Goal: Information Seeking & Learning: Learn about a topic

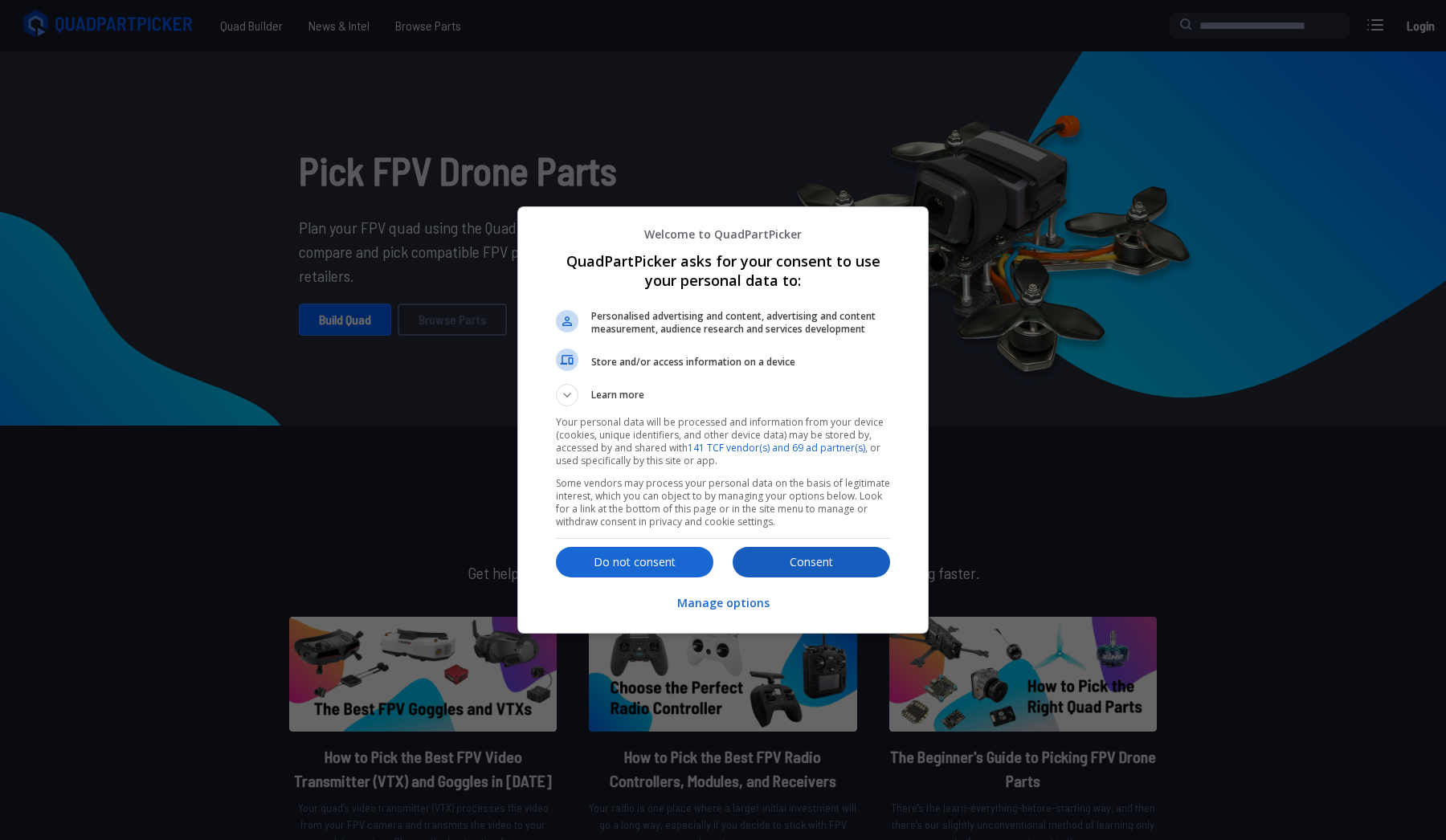
click at [832, 559] on p "Consent" at bounding box center [811, 562] width 157 height 16
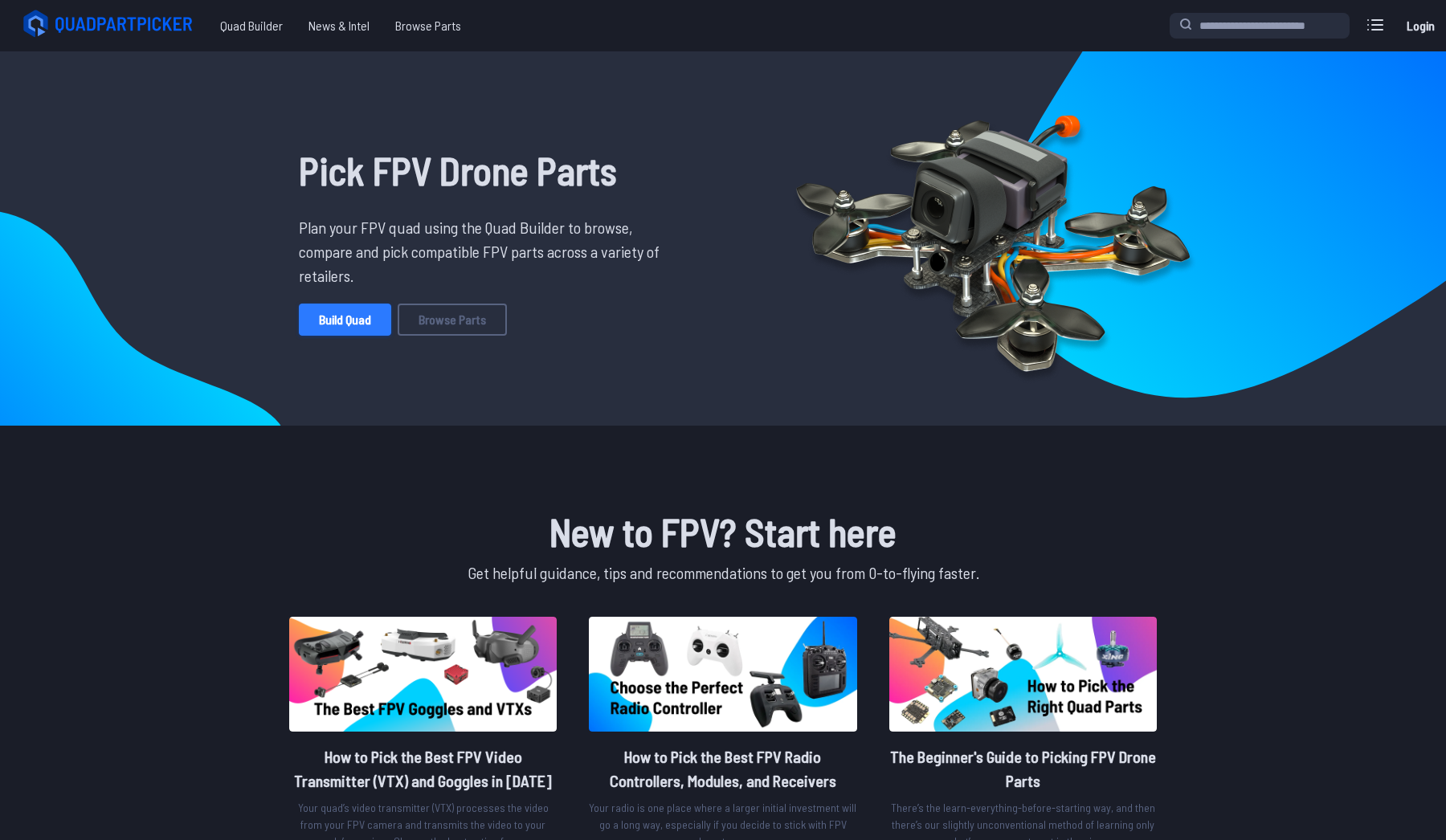
click at [367, 329] on link "Build Quad" at bounding box center [344, 320] width 92 height 32
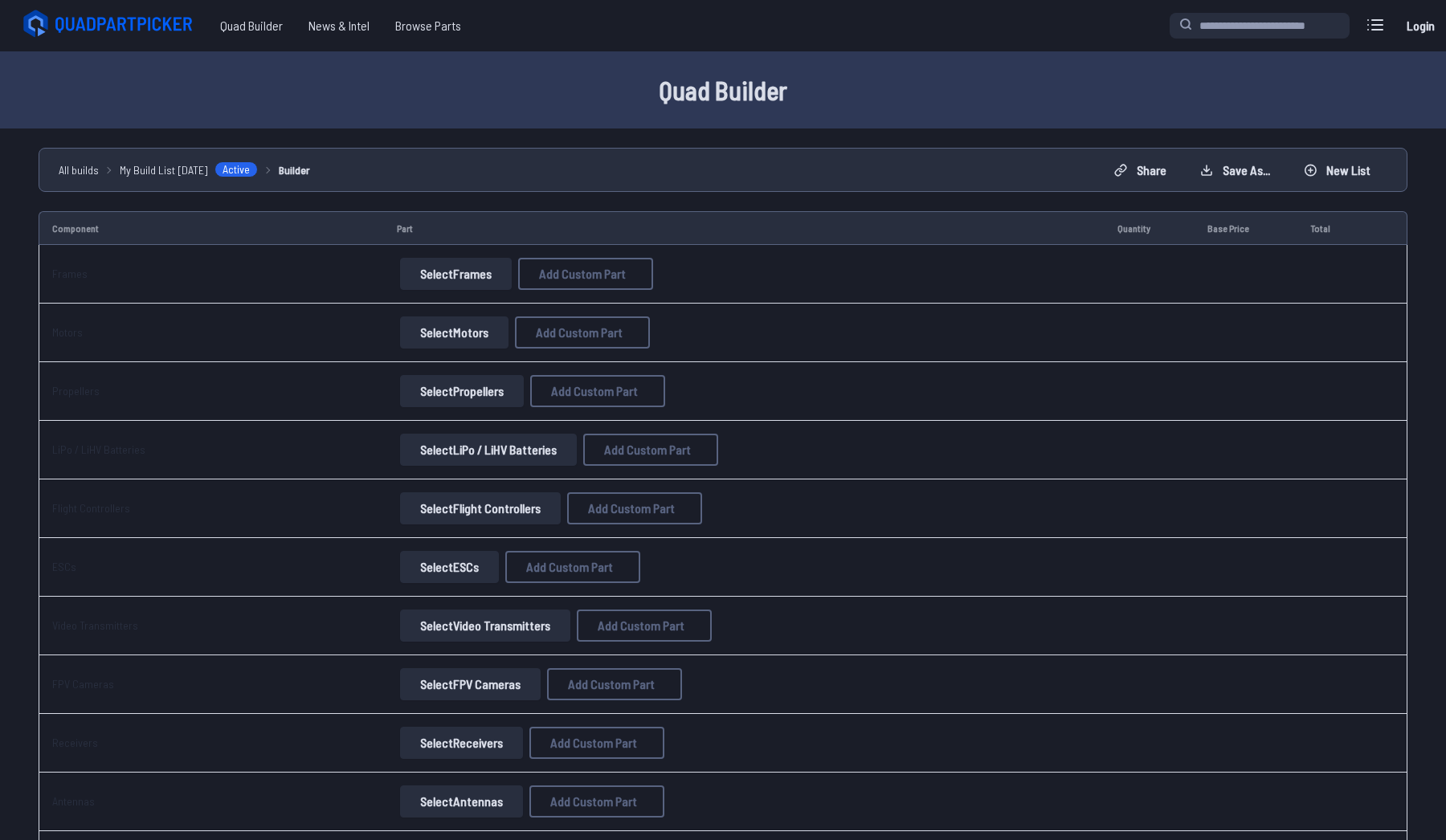
click at [466, 273] on button "Select Frames" at bounding box center [456, 274] width 112 height 32
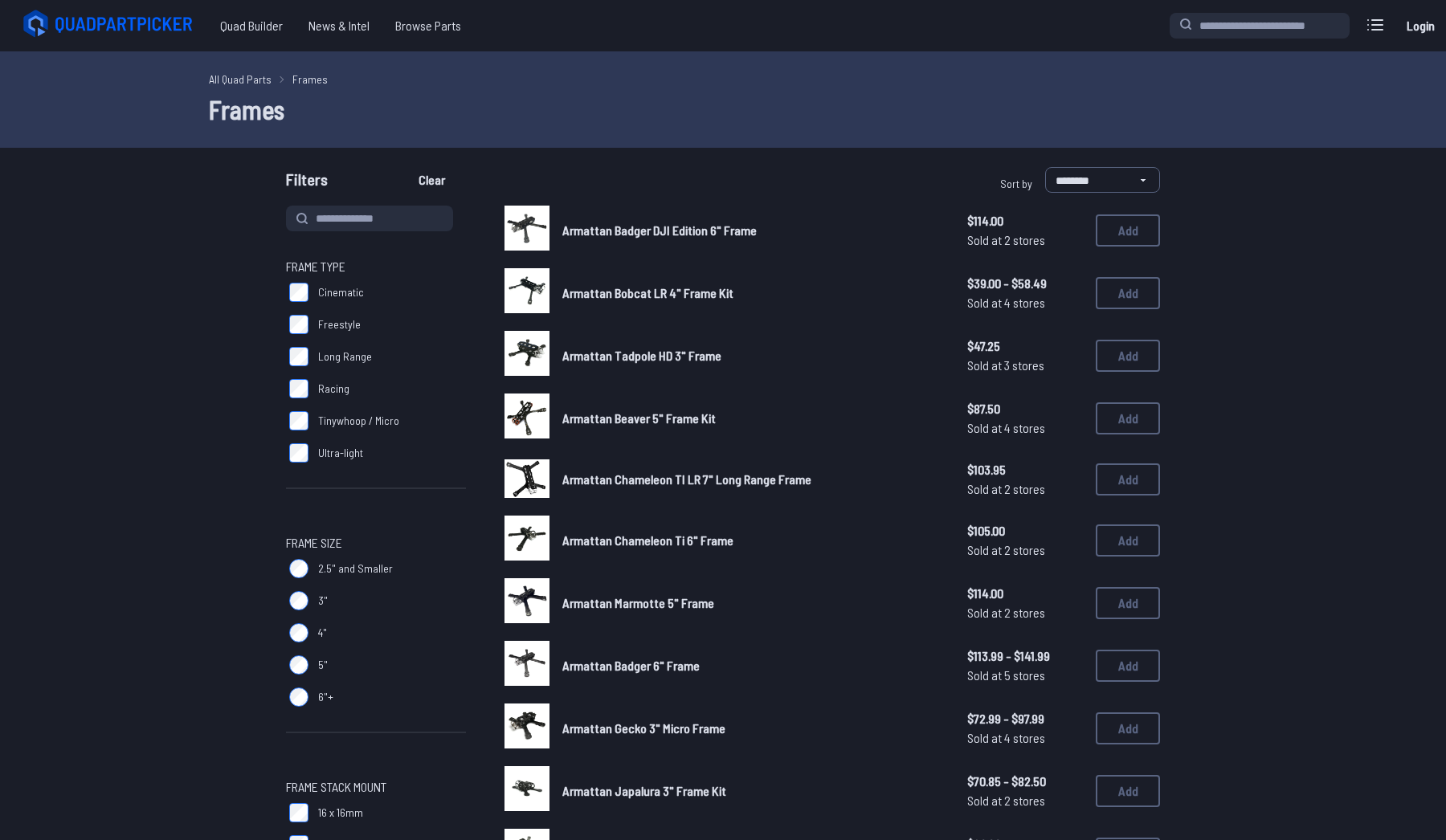
click at [134, 19] on icon at bounding box center [126, 25] width 139 height 16
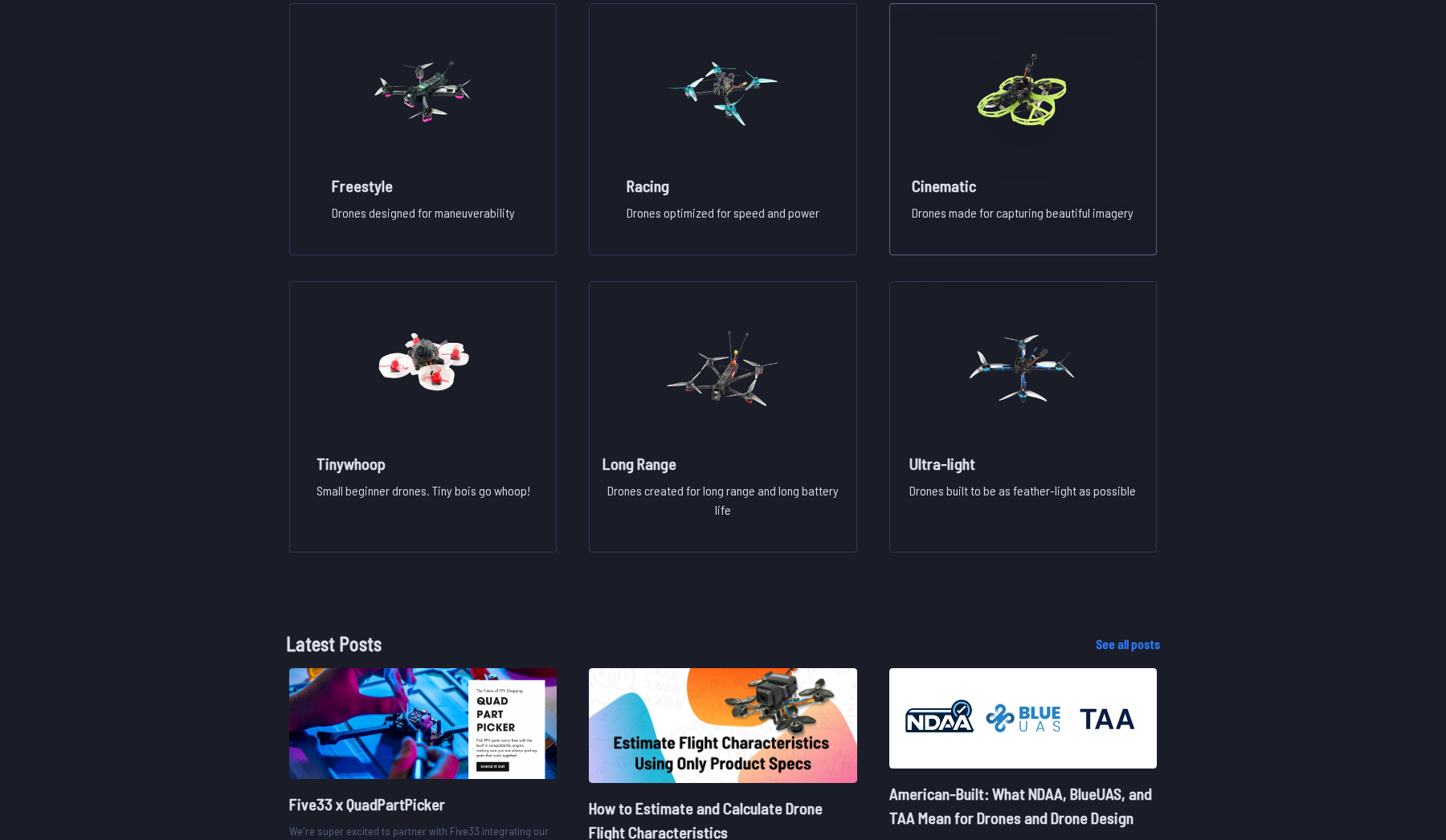
scroll to position [1264, 0]
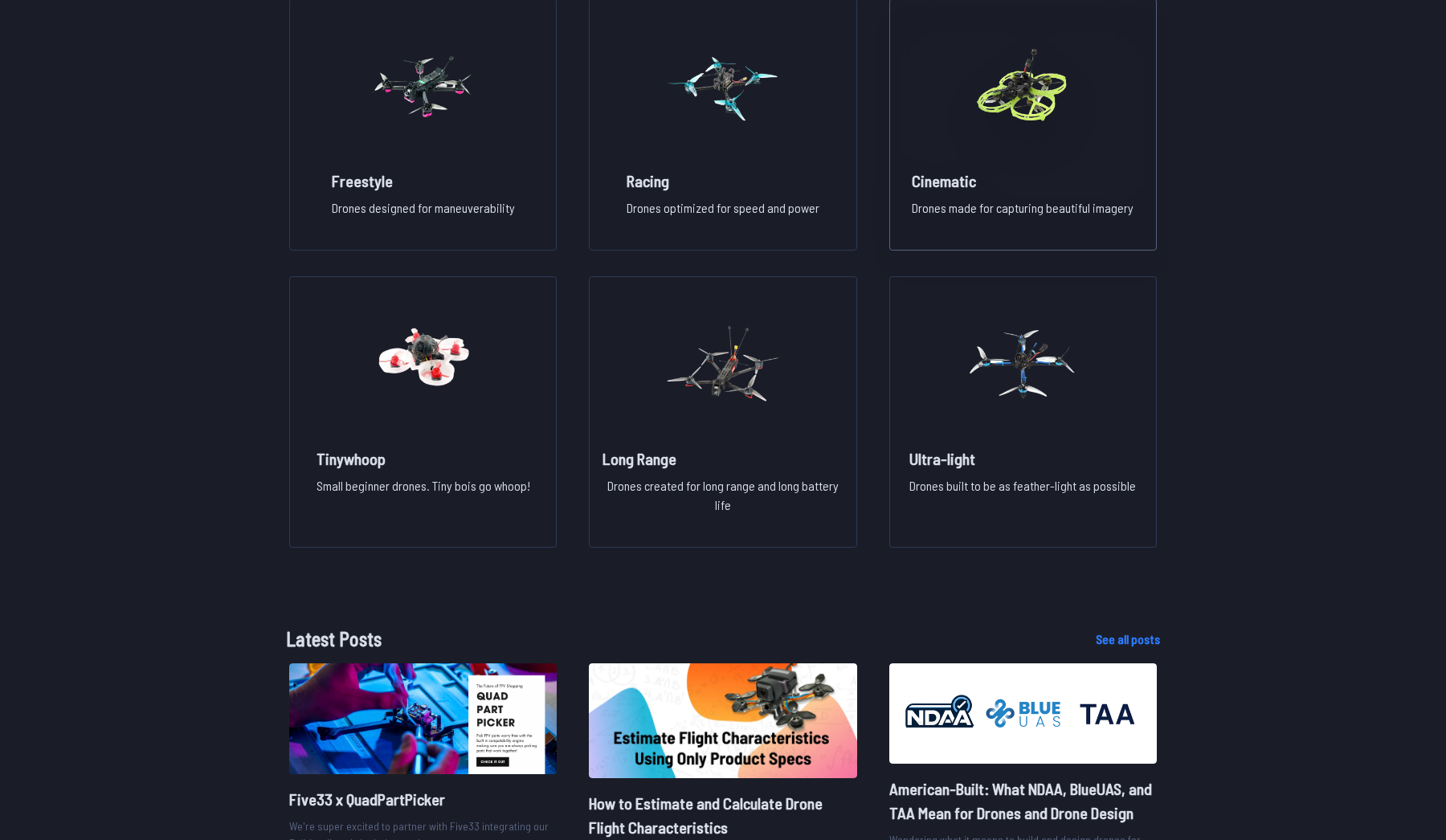
click at [1025, 83] on img at bounding box center [1021, 86] width 115 height 141
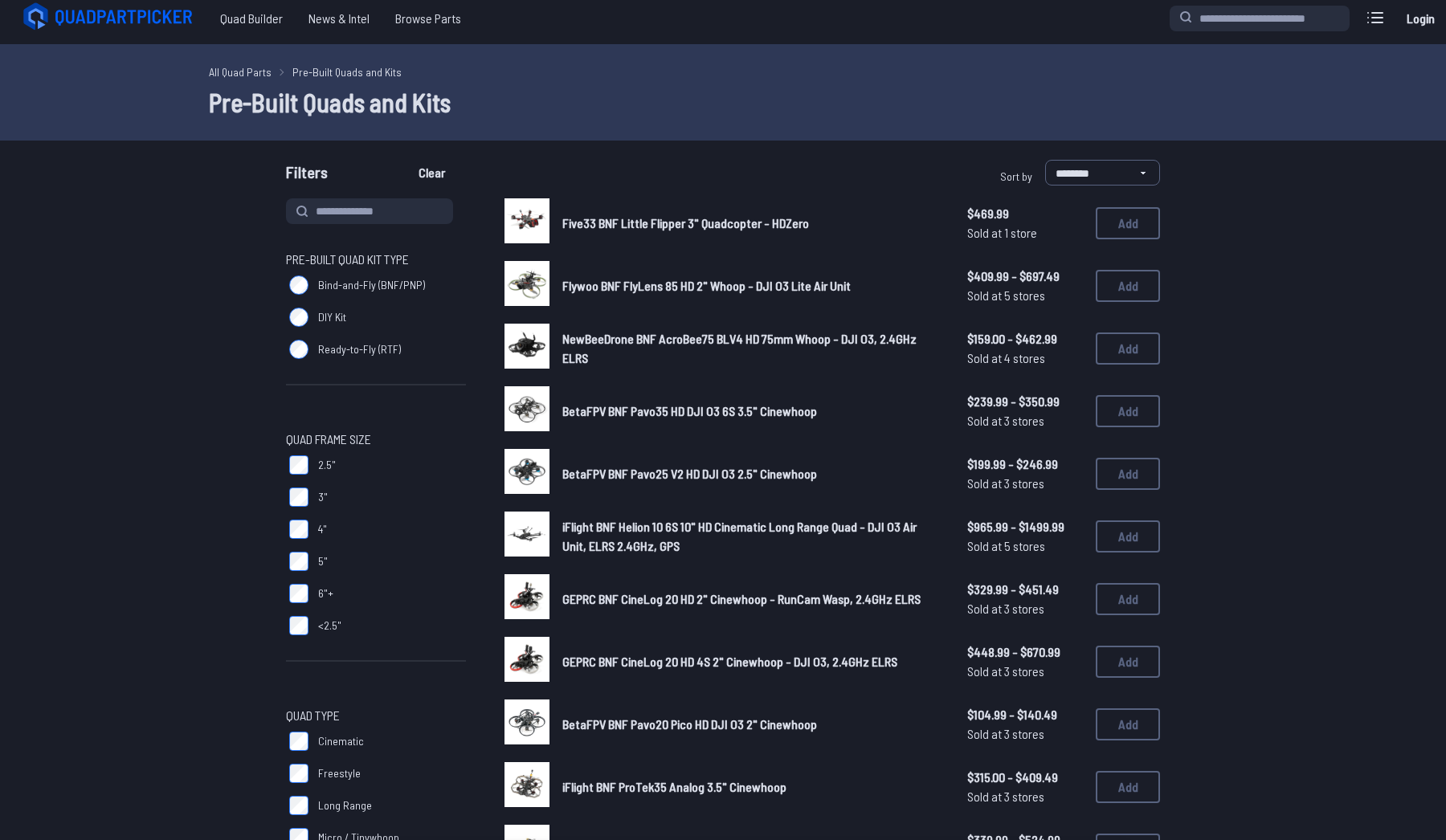
scroll to position [13, 0]
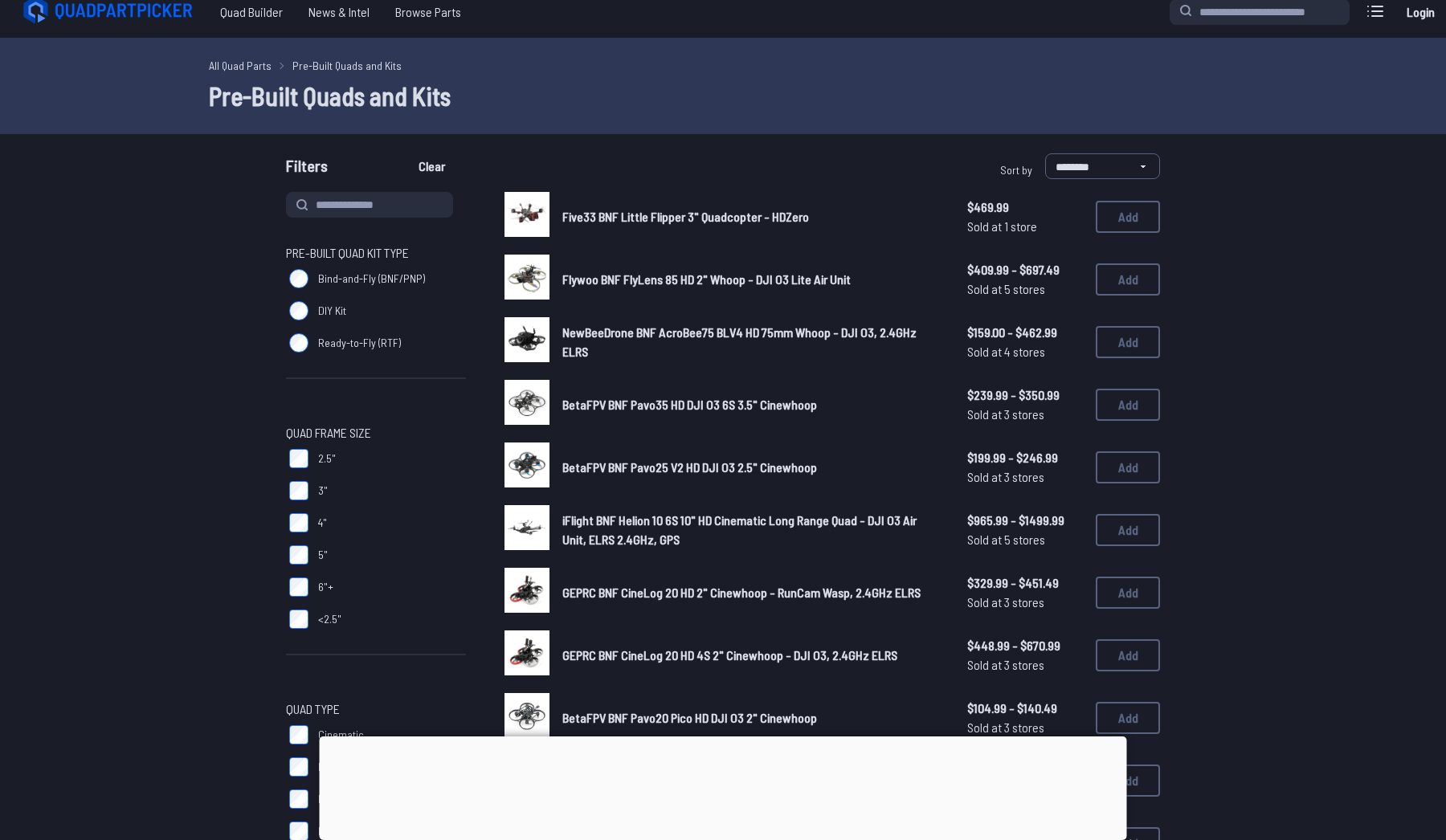
click at [652, 210] on span "Five33 BNF Little Flipper 3" Quadcopter - HDZero" at bounding box center [685, 216] width 247 height 15
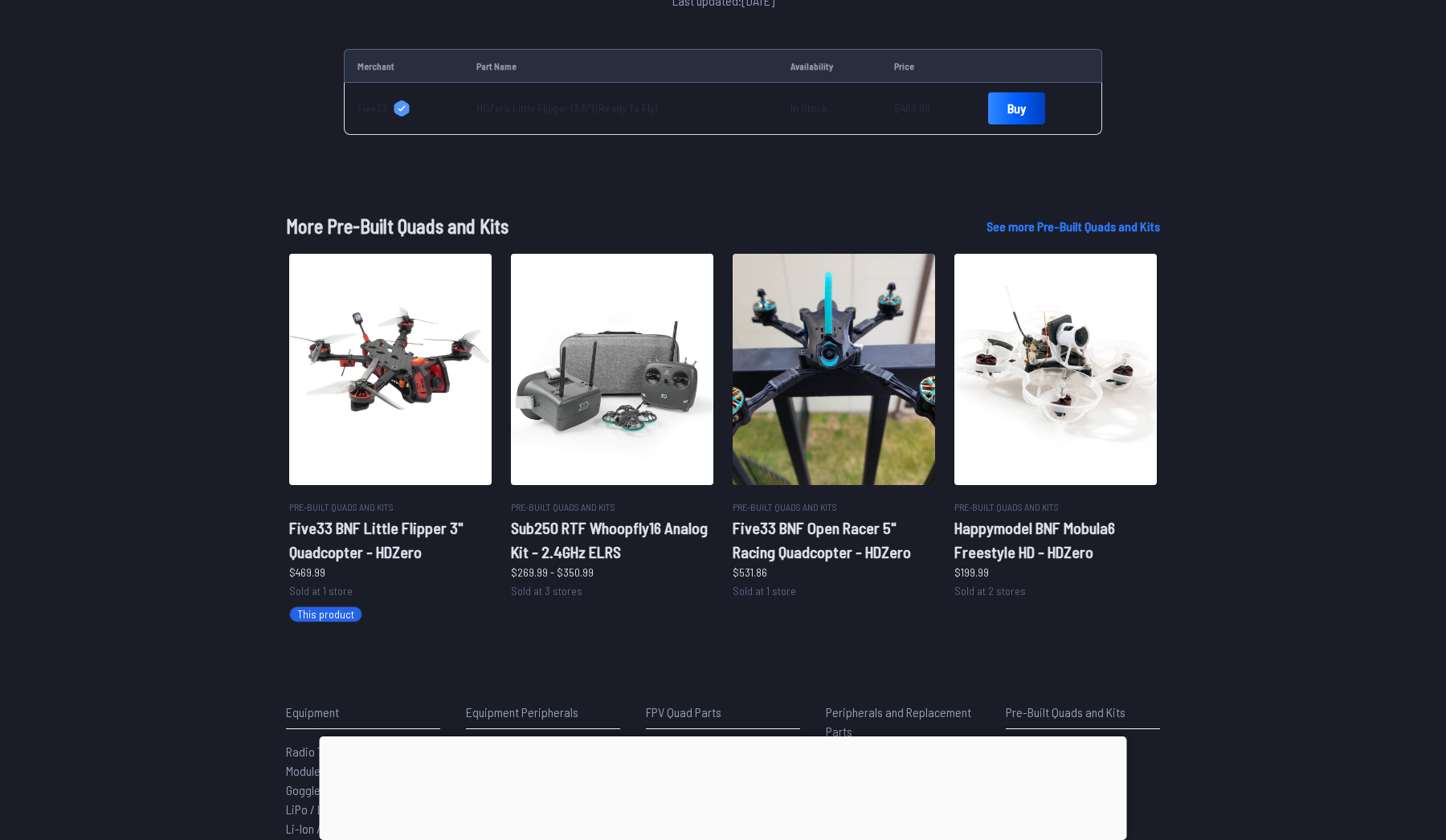
scroll to position [825, 0]
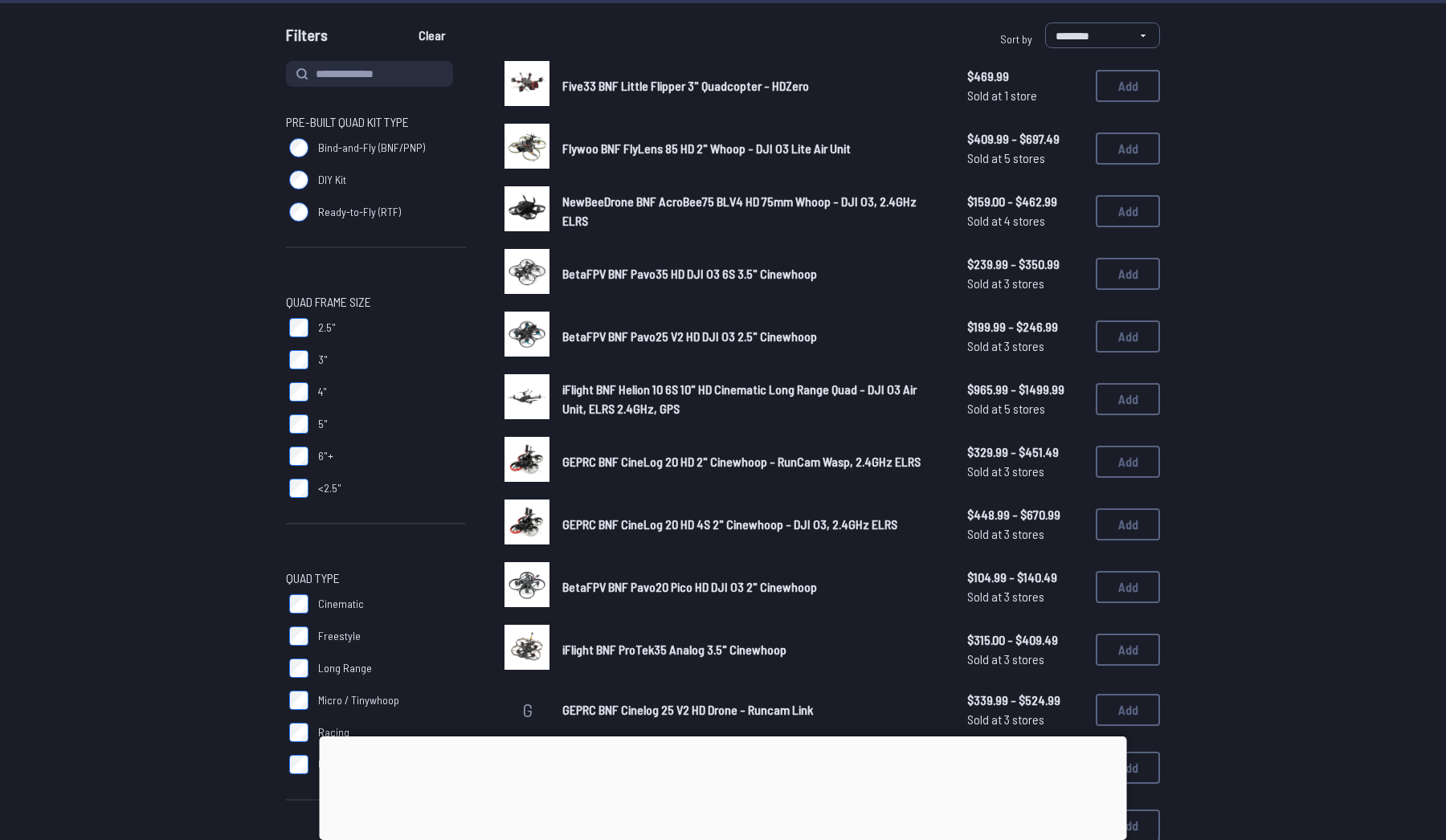
scroll to position [259, 0]
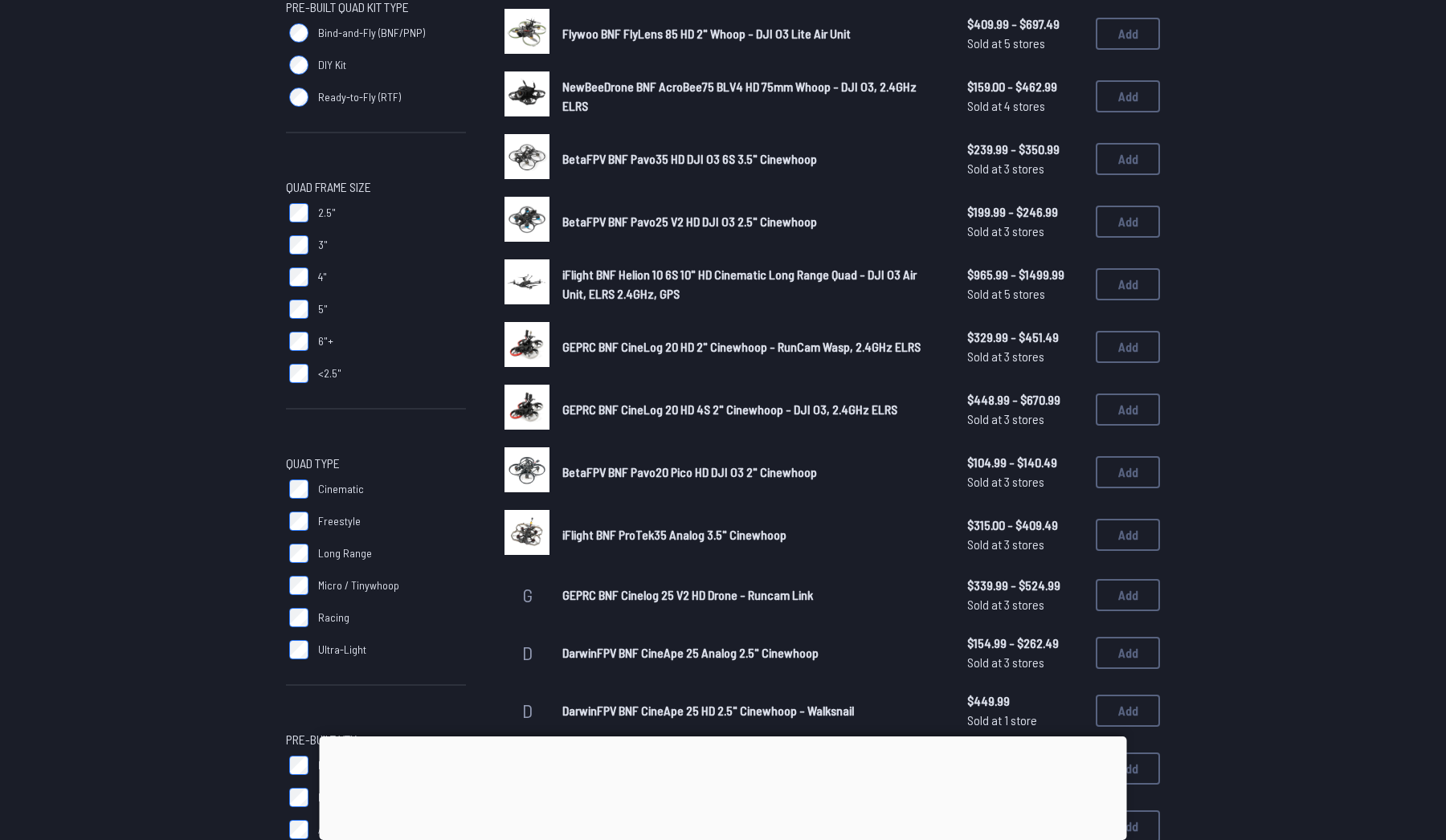
click at [652, 275] on span "iFlight BNF Helion 10 6S 10" HD Cinematic Long Range Quad - DJI O3 Air Unit, EL…" at bounding box center [739, 283] width 354 height 35
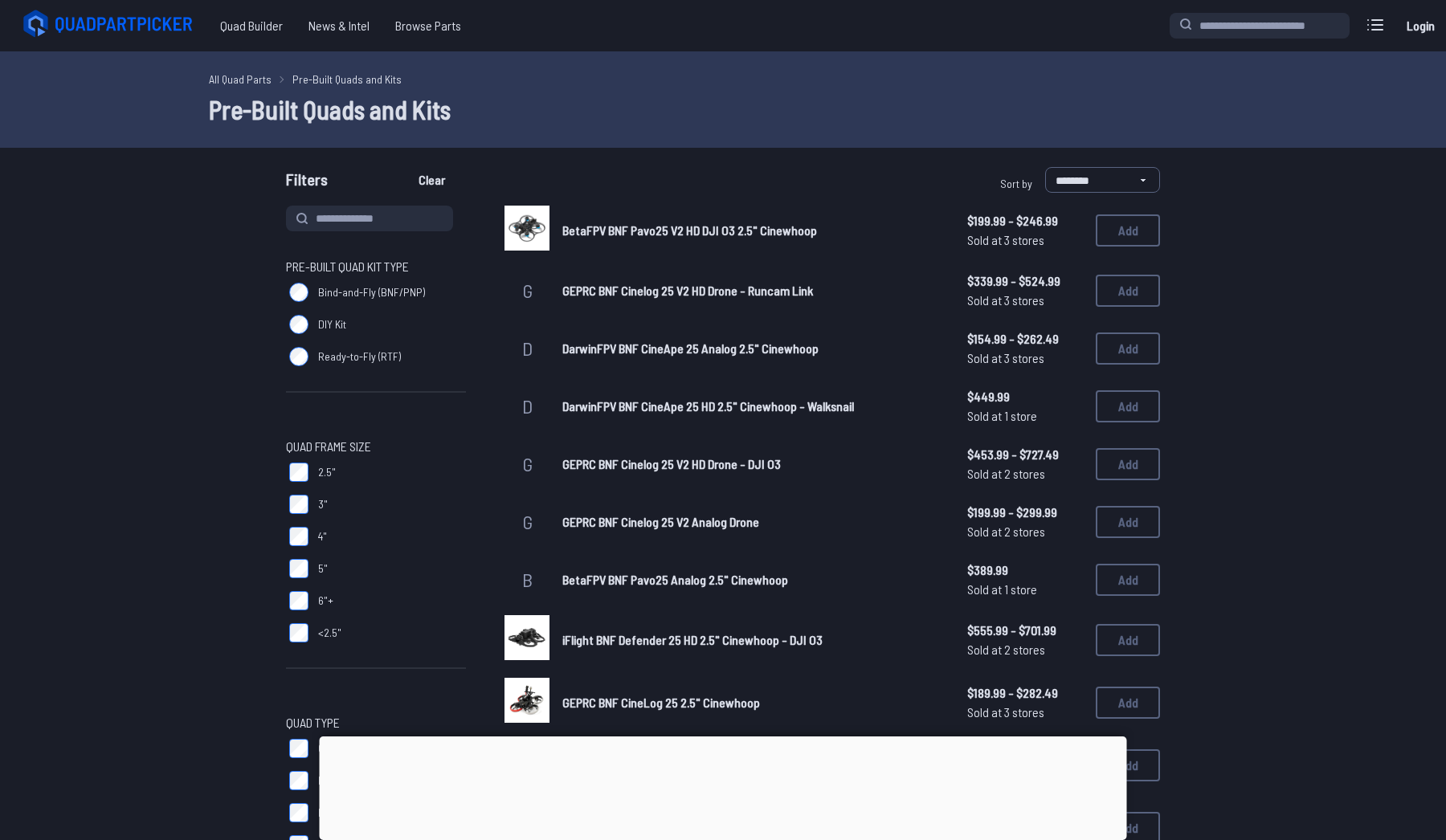
click at [770, 229] on span "BetaFPV BNF Pavo25 V2 HD DJI O3 2.5" Cinewhoop" at bounding box center [689, 230] width 255 height 15
click at [248, 74] on link "All Quad Parts" at bounding box center [240, 79] width 63 height 17
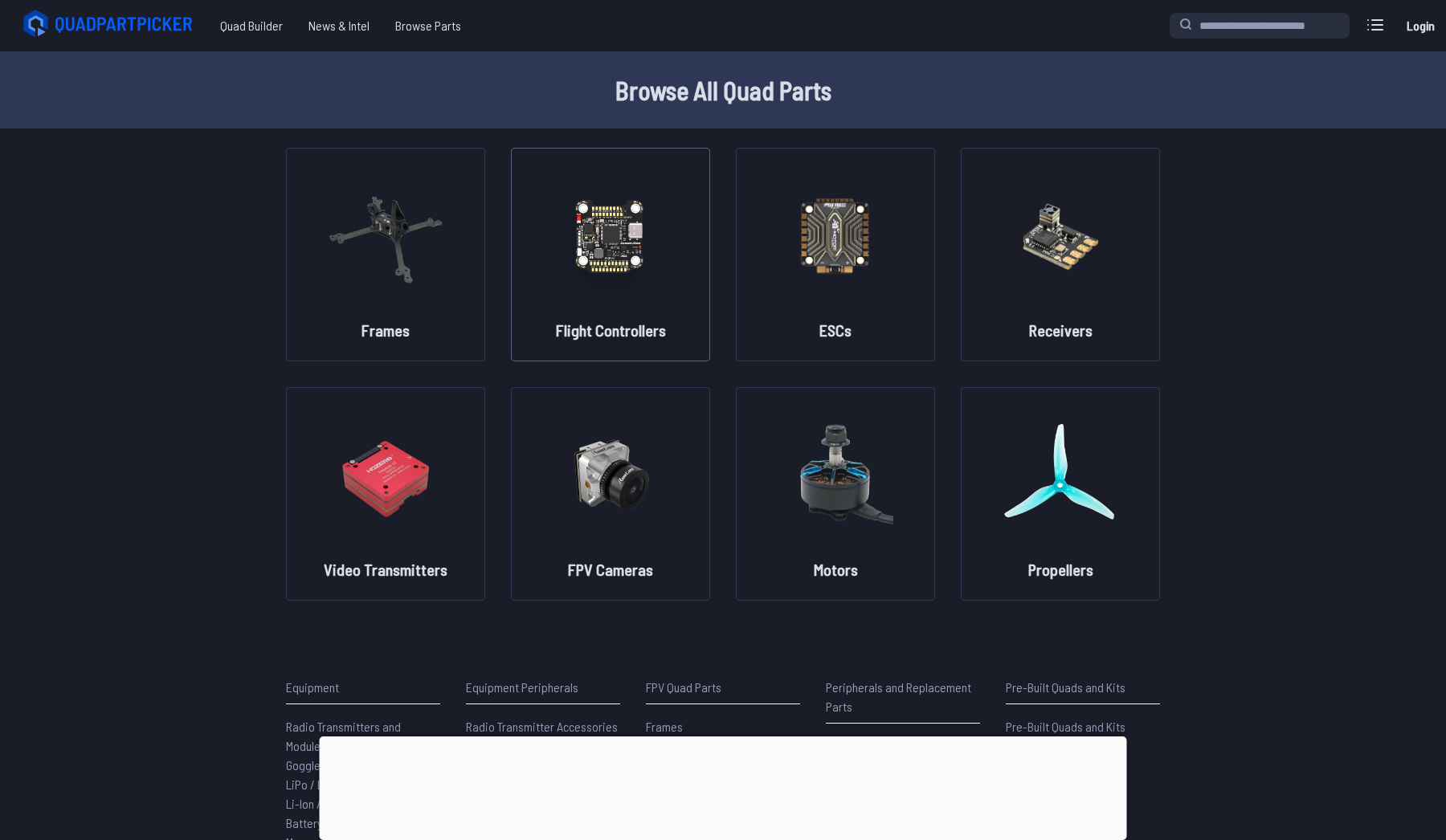
click at [552, 275] on img at bounding box center [610, 235] width 115 height 141
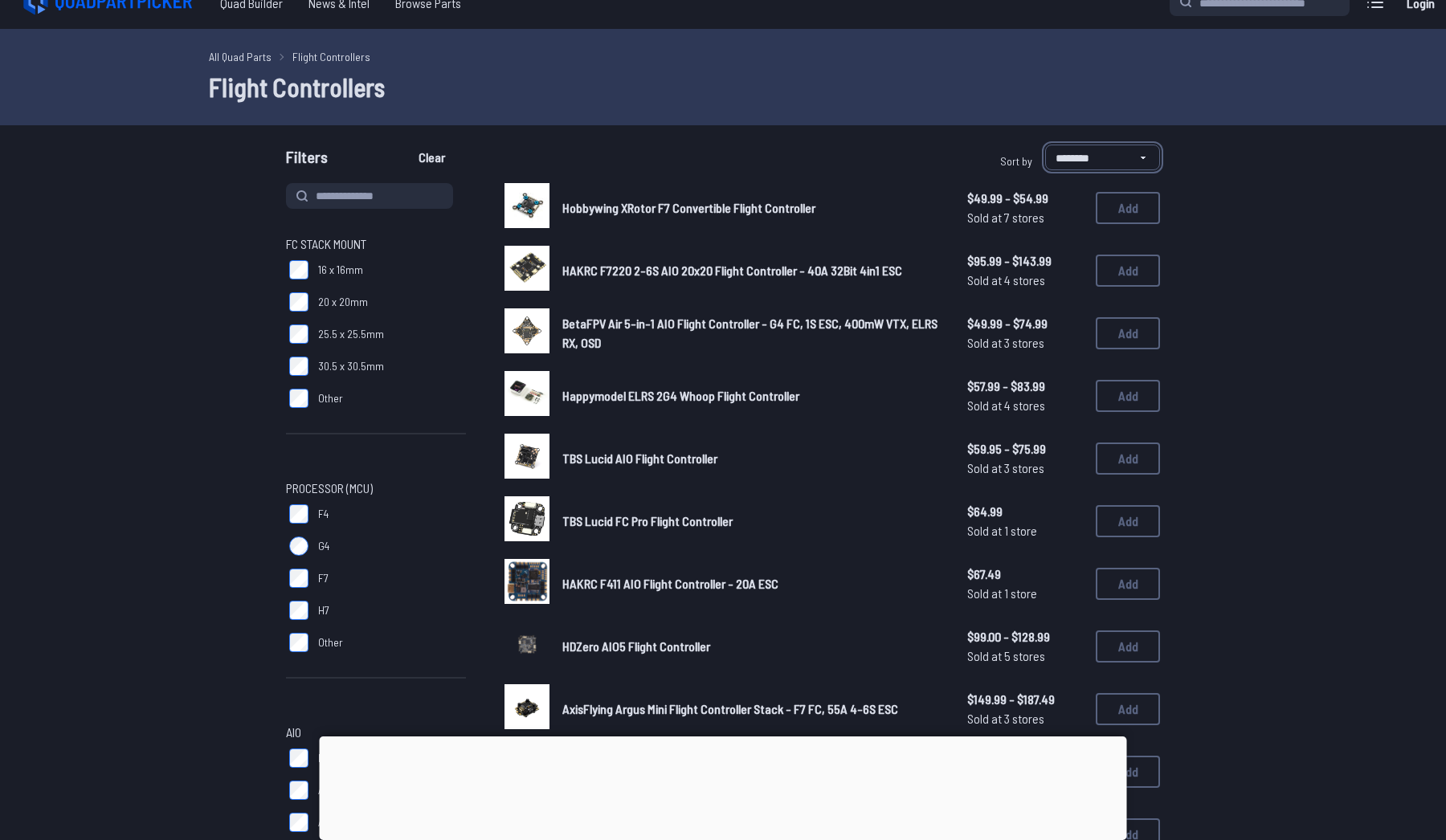
scroll to position [64, 0]
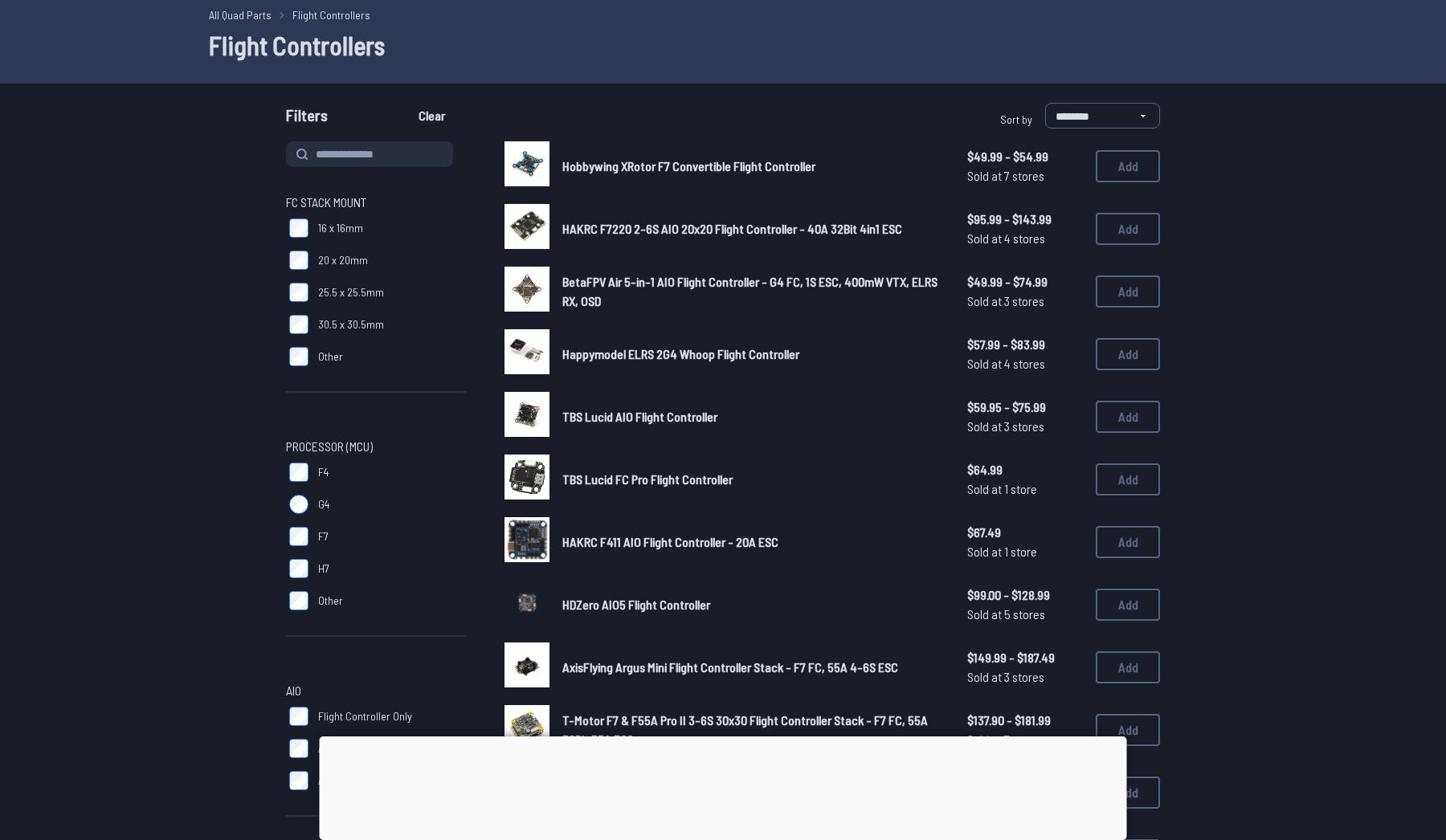
click at [641, 273] on span "BetaFPV Air 5-in-1 AIO Flight Controller - G4 FC, 1S ESC, 400mW VTX, ELRS RX, O…" at bounding box center [750, 290] width 375 height 35
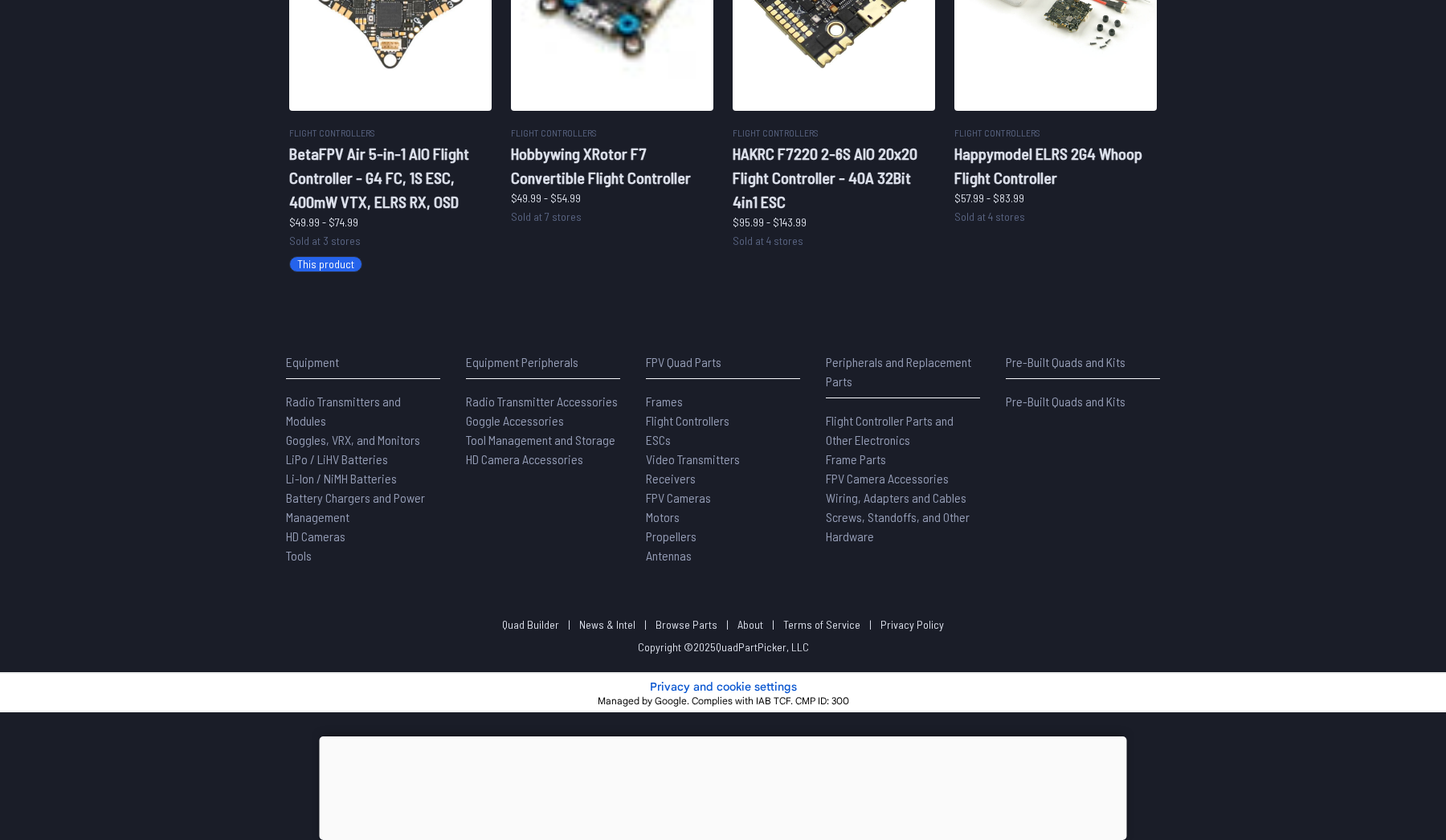
scroll to position [971, 0]
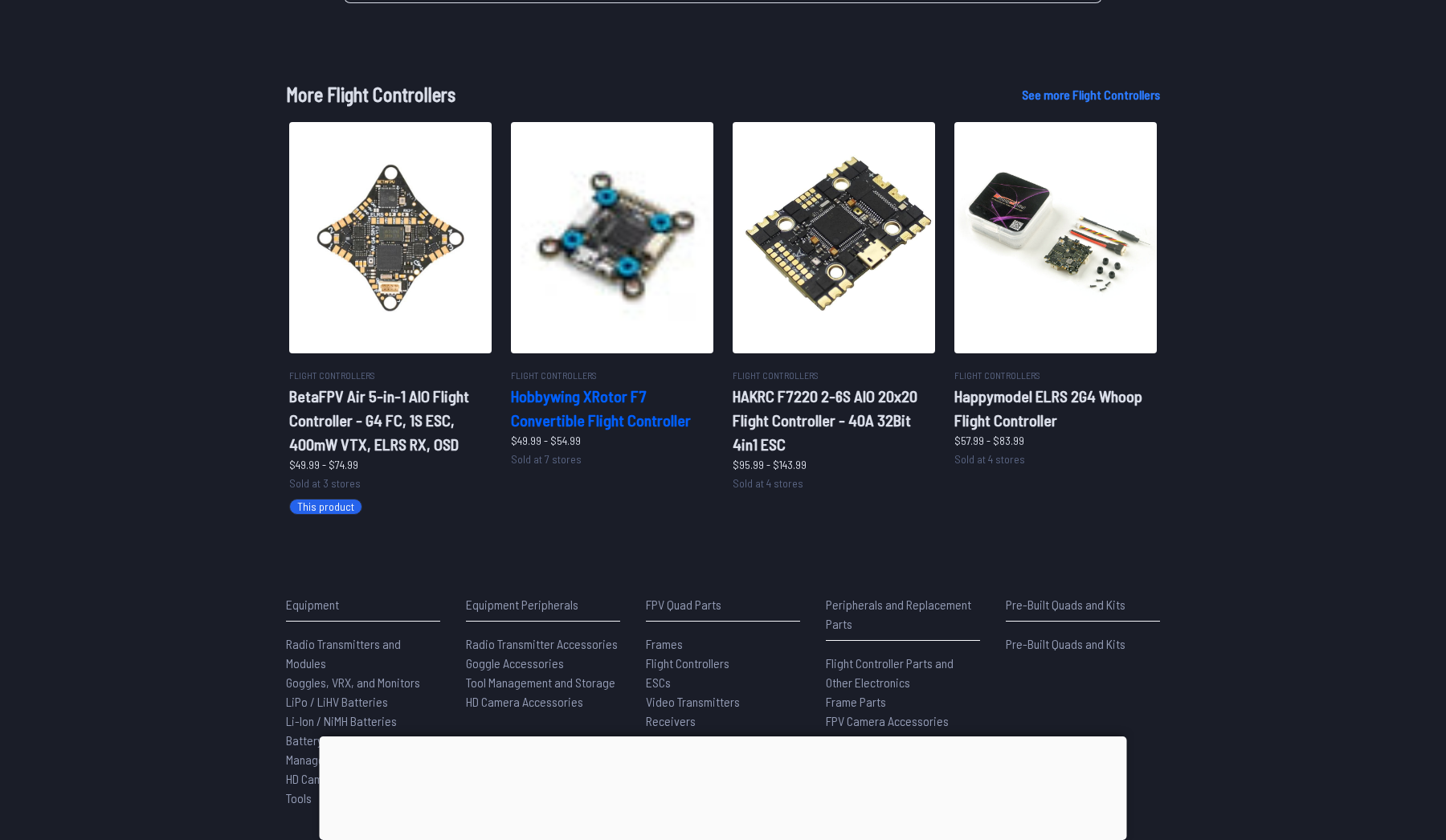
click at [626, 276] on img at bounding box center [612, 238] width 202 height 231
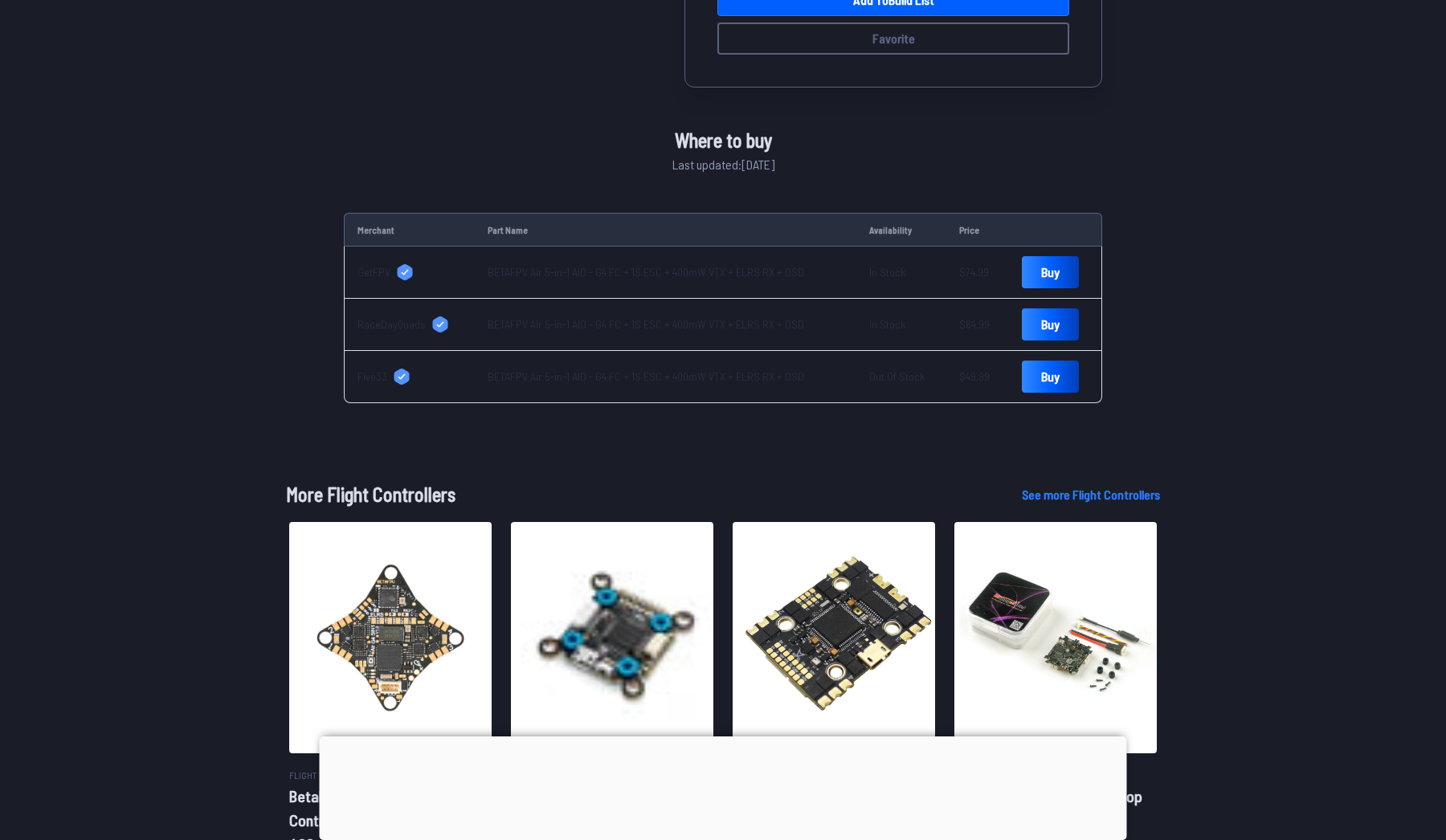
scroll to position [201, 0]
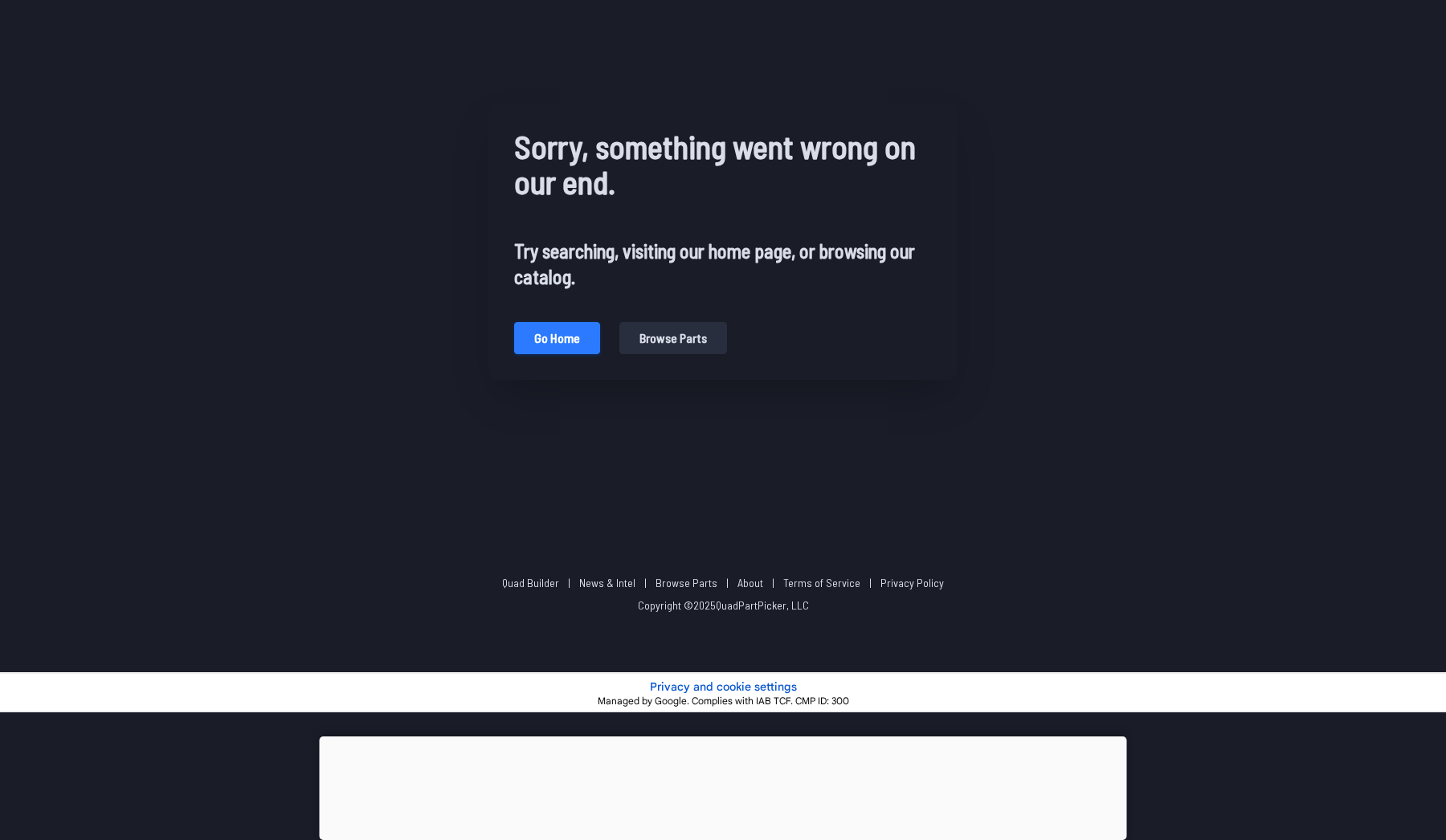
click at [557, 334] on button "Go home" at bounding box center [557, 338] width 86 height 32
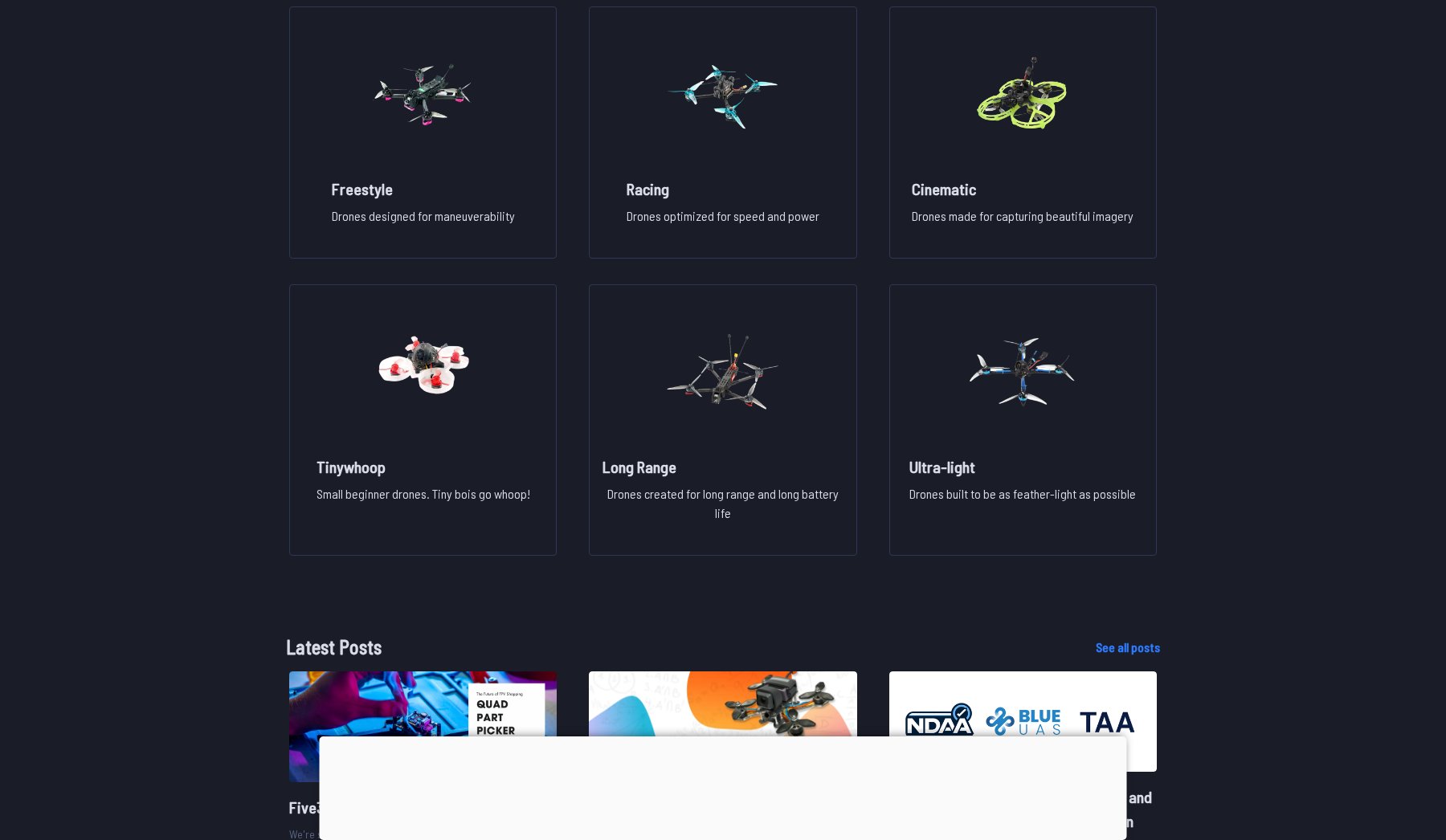
scroll to position [1298, 0]
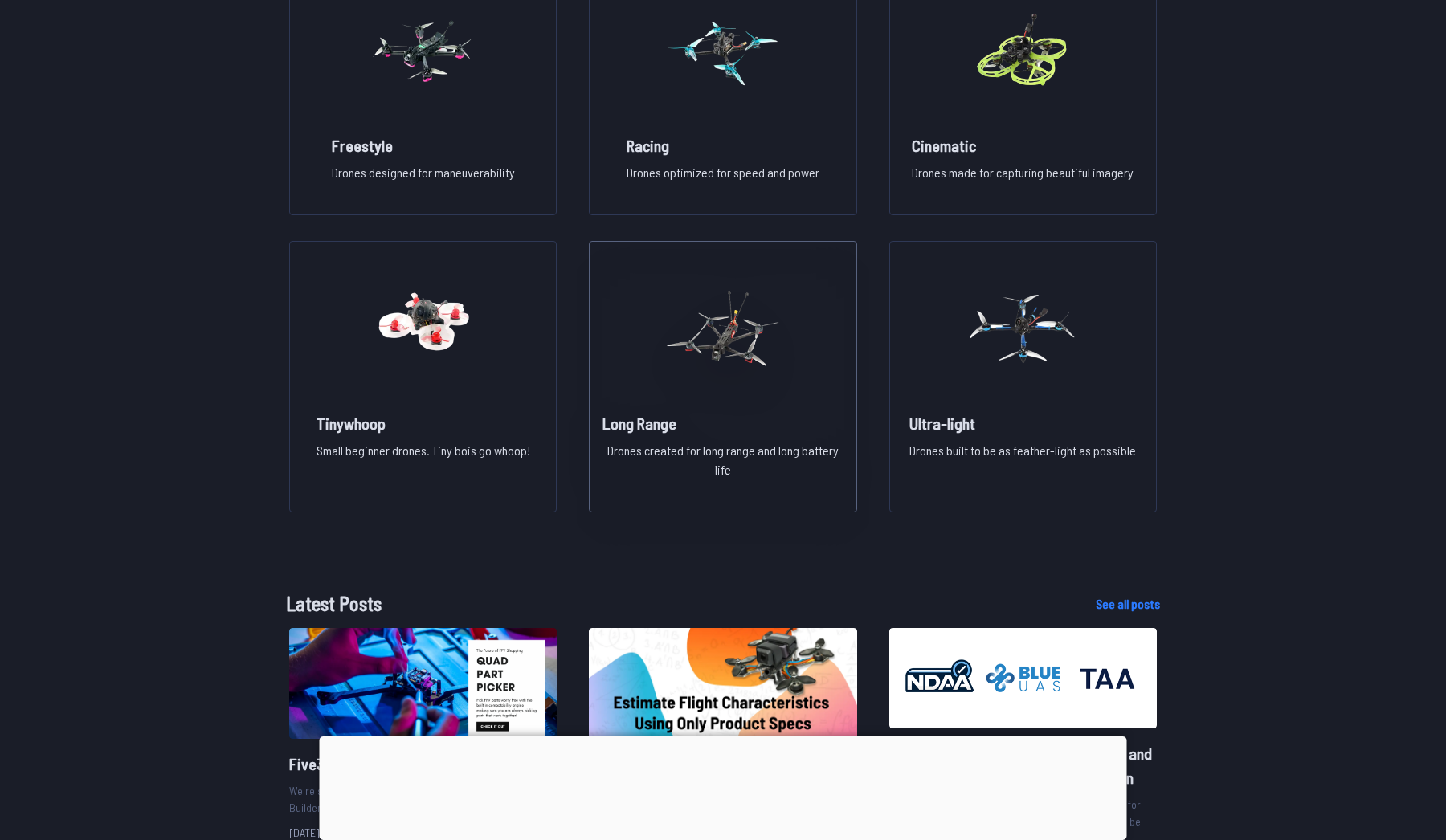
click at [678, 349] on img at bounding box center [722, 329] width 115 height 141
